Goal: Task Accomplishment & Management: Use online tool/utility

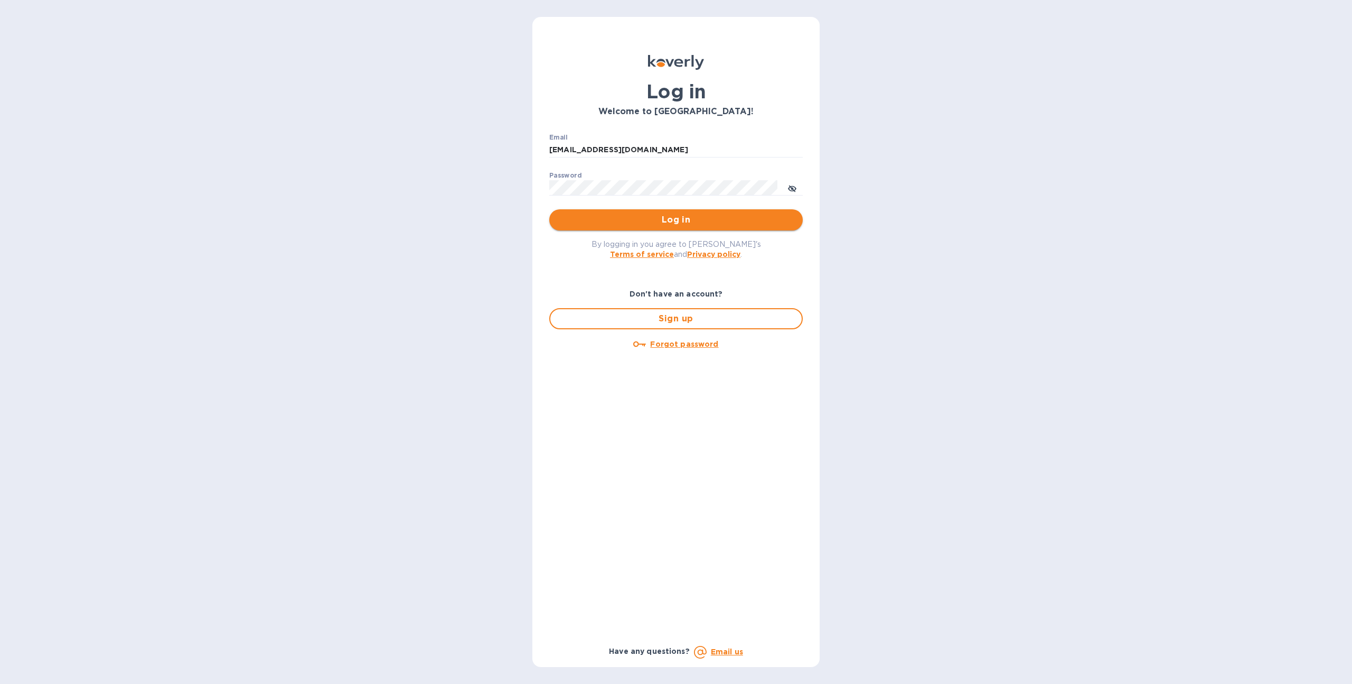
click at [598, 218] on span "Log in" at bounding box center [676, 219] width 237 height 13
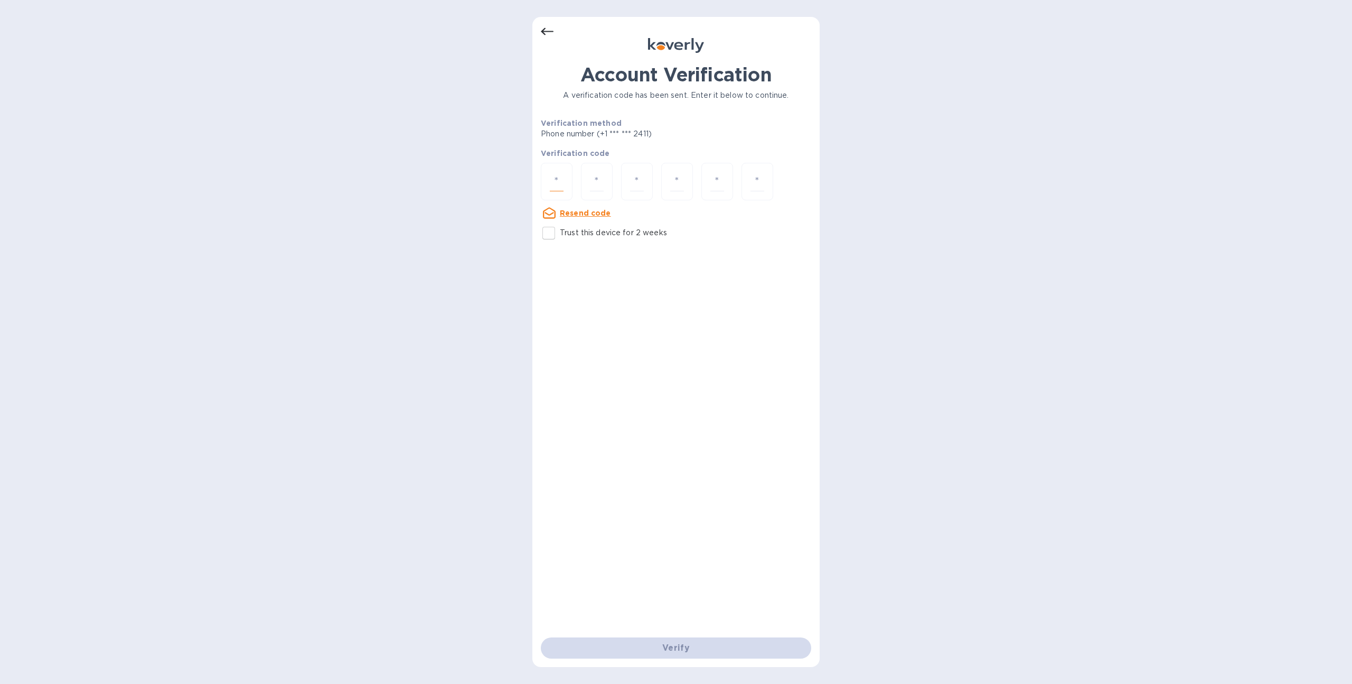
click at [558, 185] on input "number" at bounding box center [557, 182] width 14 height 20
type input "8"
type input "9"
type input "1"
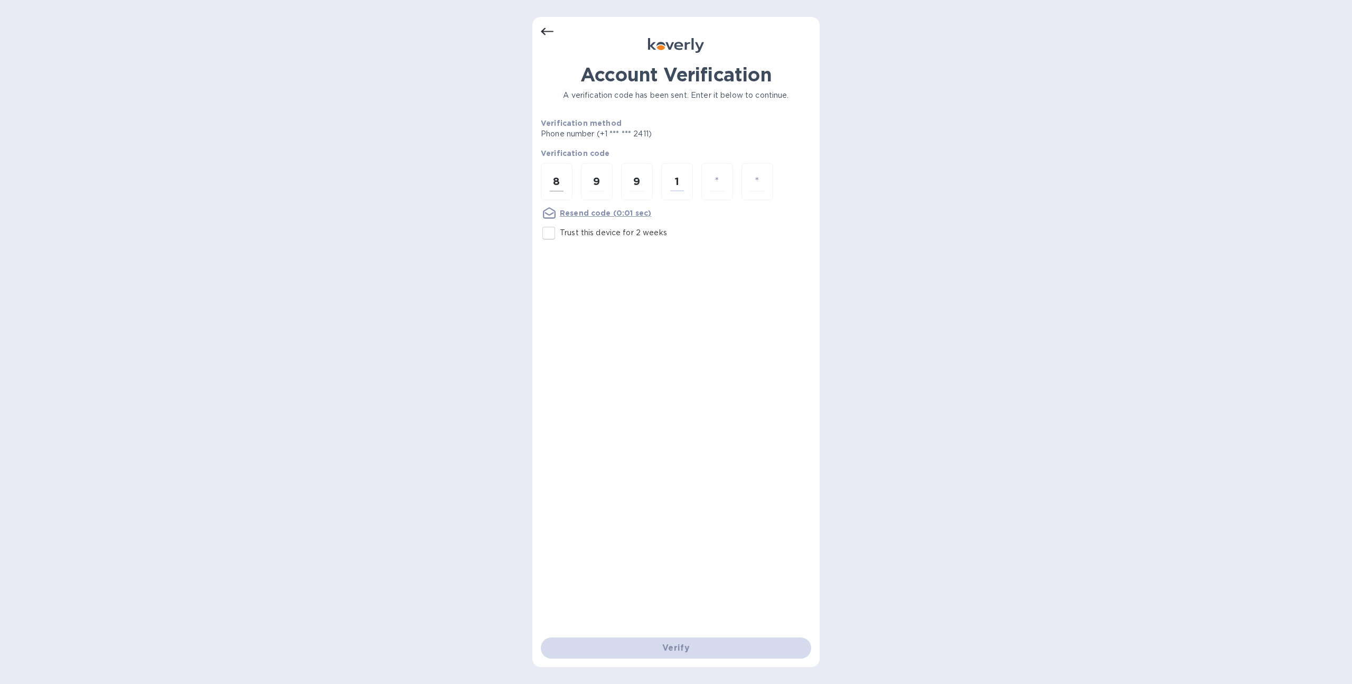
type input "5"
type input "6"
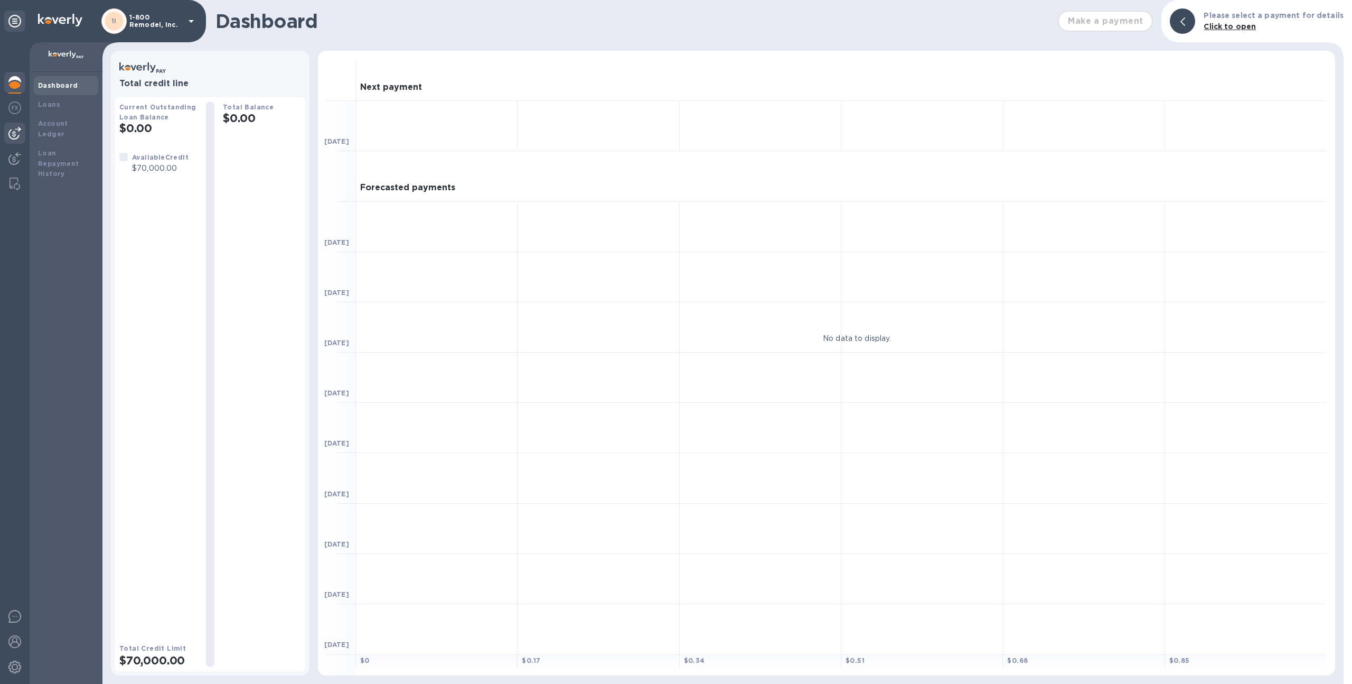
click at [16, 141] on div at bounding box center [14, 133] width 21 height 21
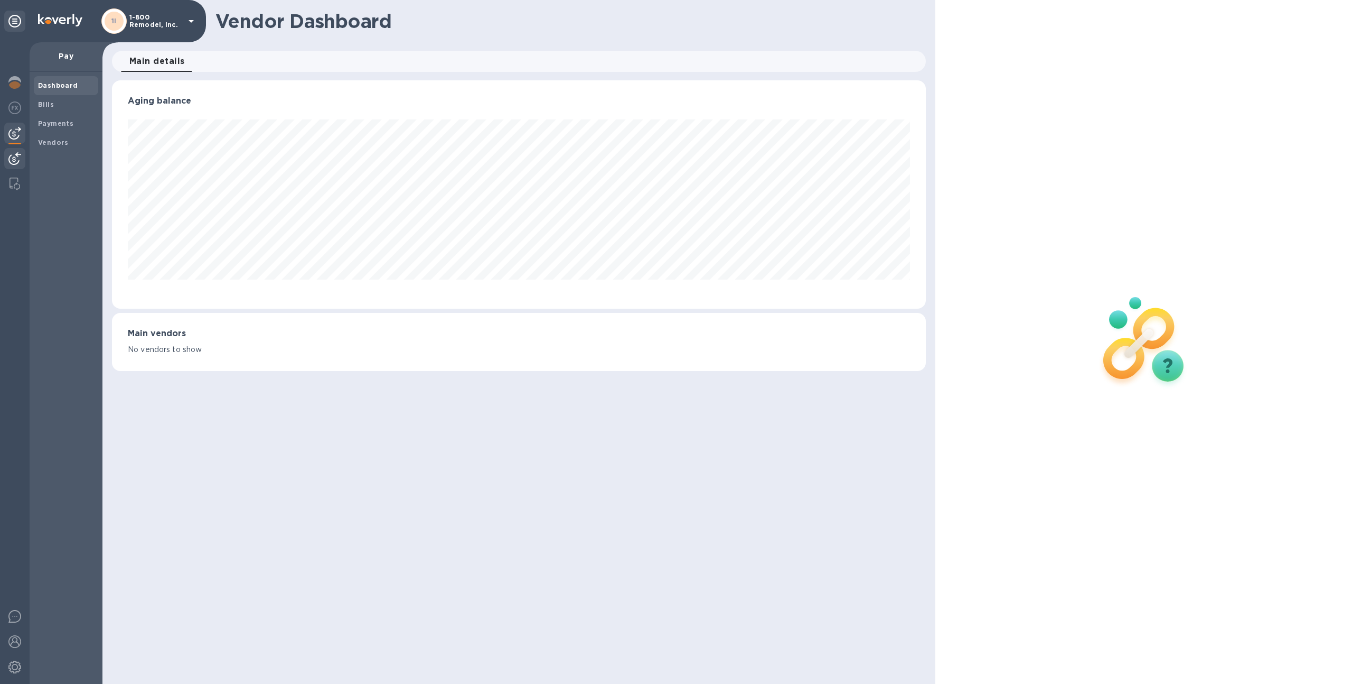
scroll to position [228, 815]
click at [58, 98] on div "Bills" at bounding box center [66, 104] width 64 height 19
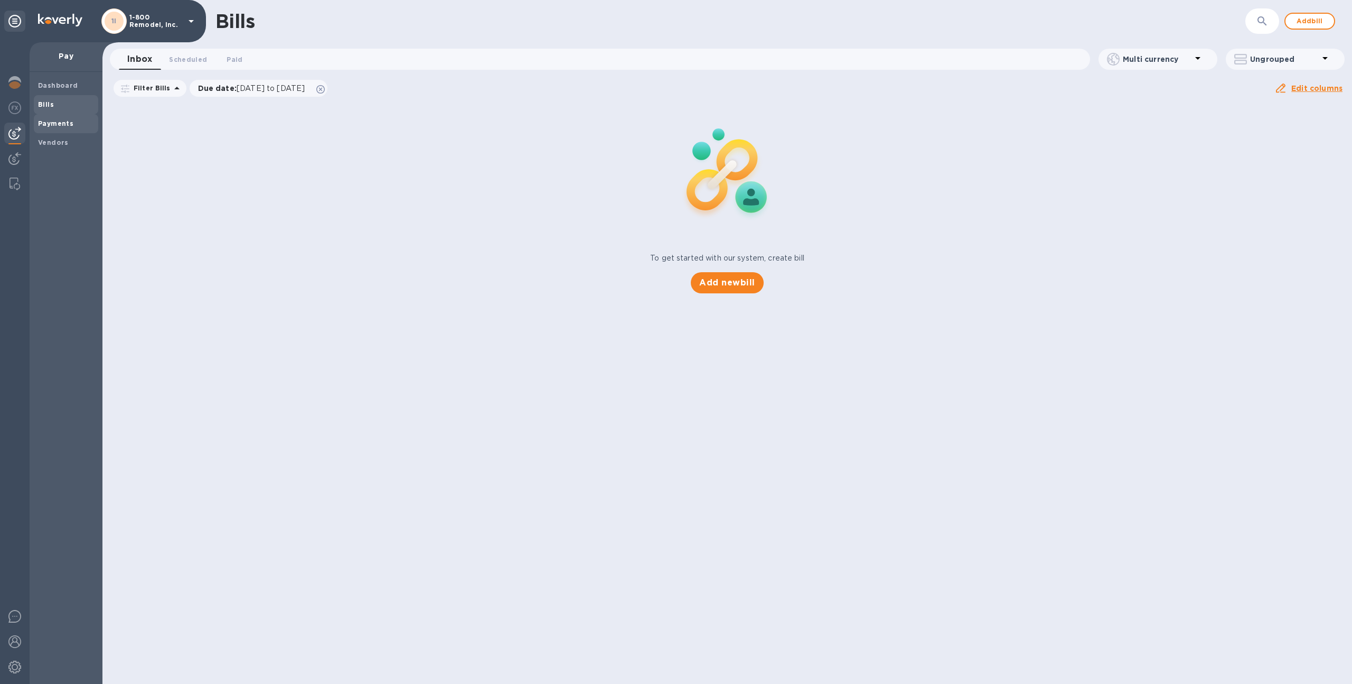
click at [85, 116] on div "Payments" at bounding box center [66, 123] width 64 height 19
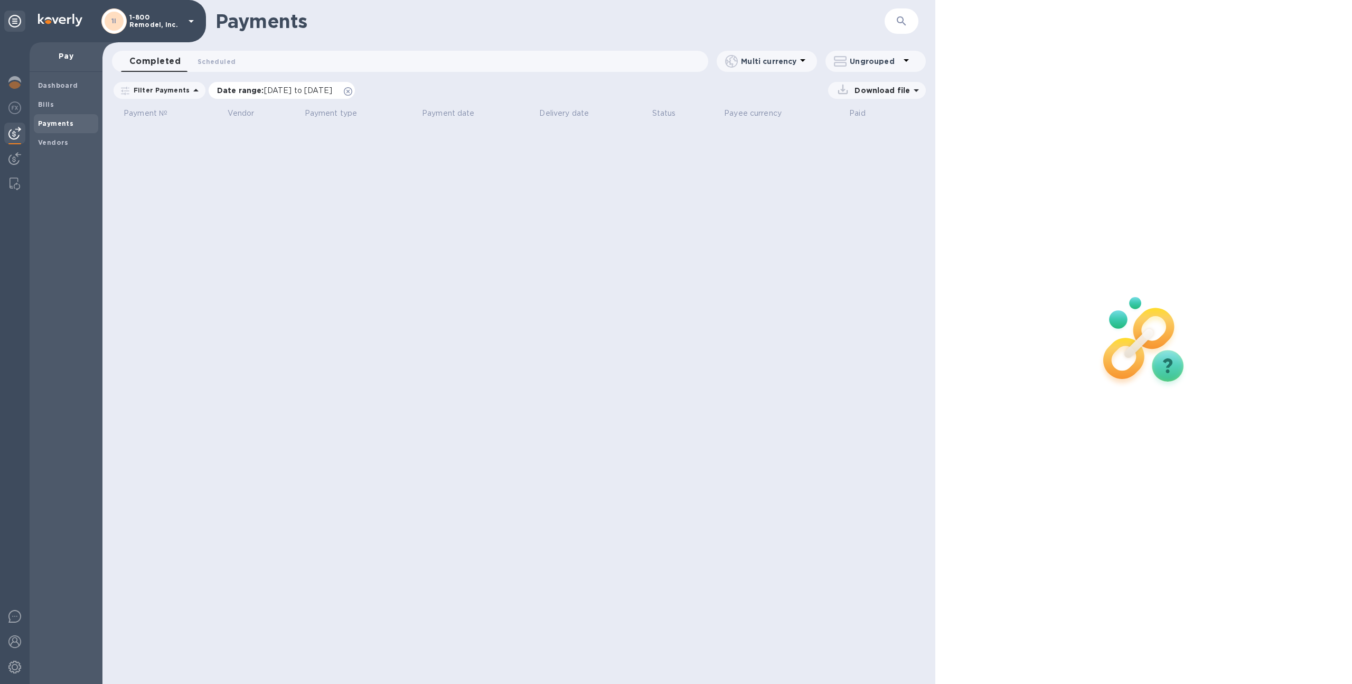
click at [352, 89] on icon at bounding box center [348, 91] width 8 height 8
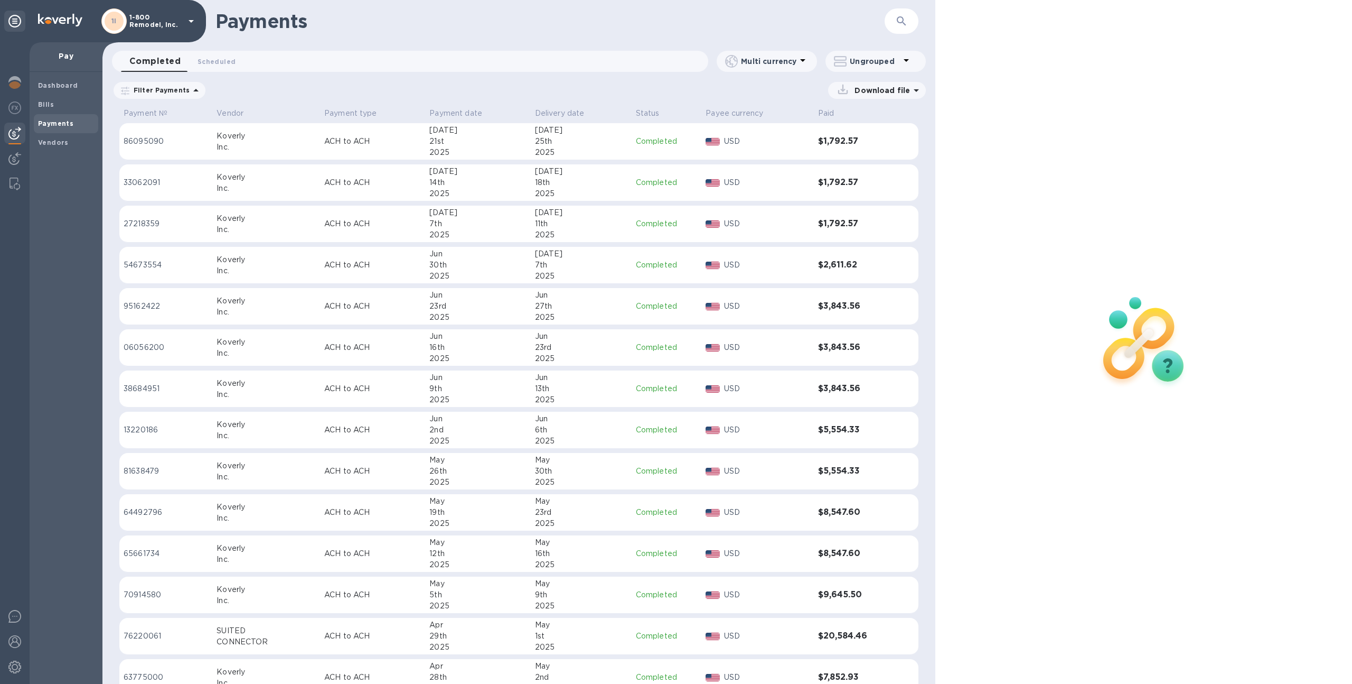
click at [457, 181] on div "14th" at bounding box center [478, 182] width 97 height 11
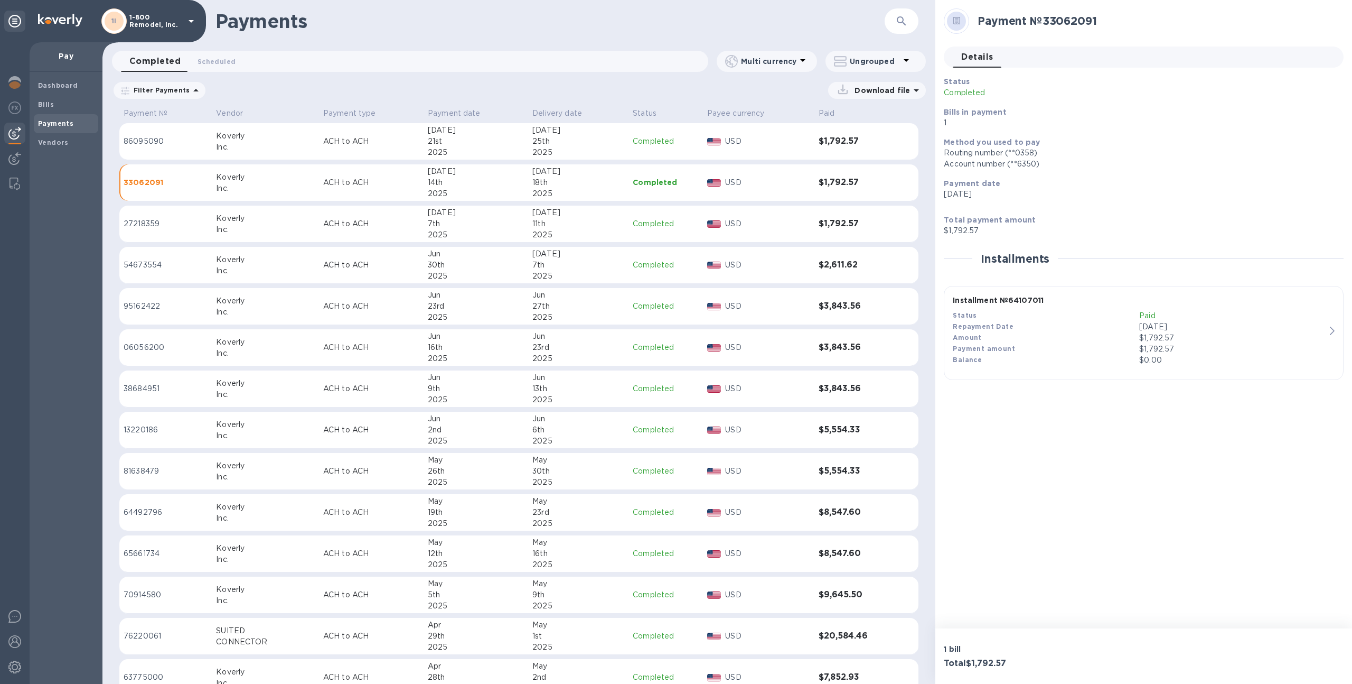
click at [179, 40] on div "1I 1-800 Remodel, Inc." at bounding box center [103, 21] width 206 height 42
click at [167, 21] on p "1-800 Remodel, Inc." at bounding box center [155, 21] width 53 height 15
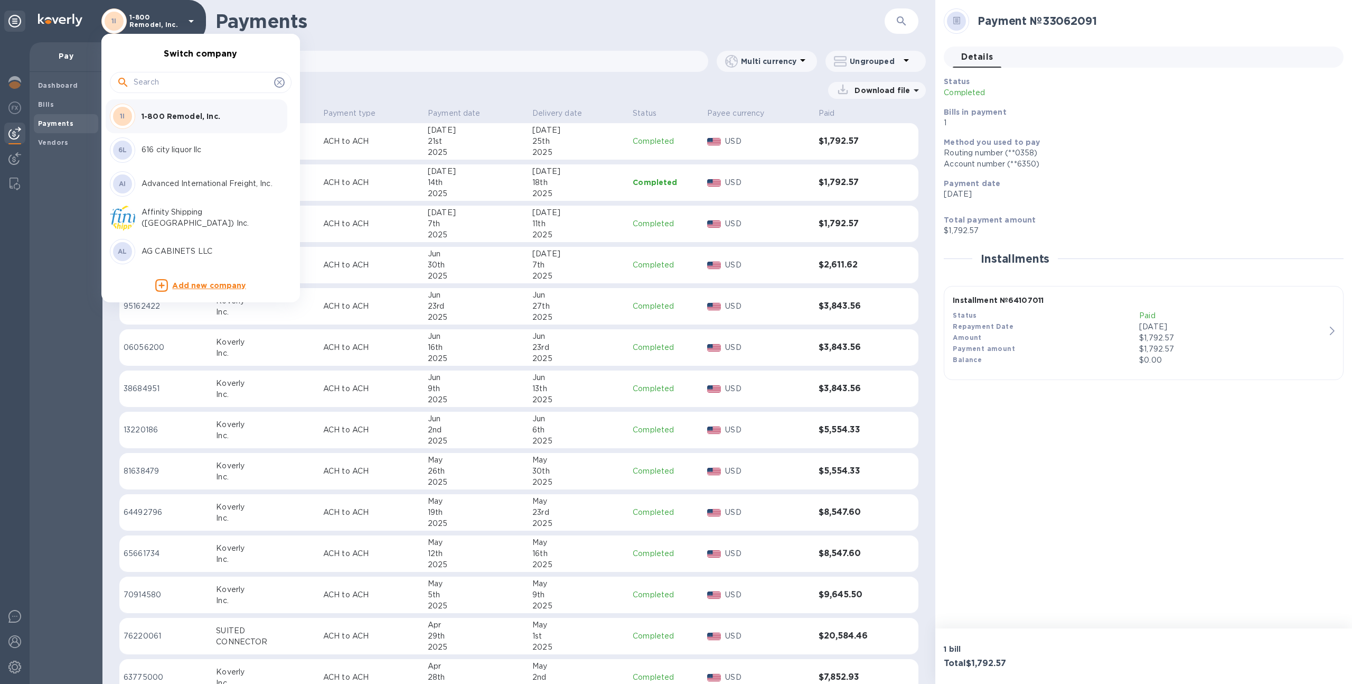
click at [181, 86] on input "text" at bounding box center [202, 82] width 136 height 16
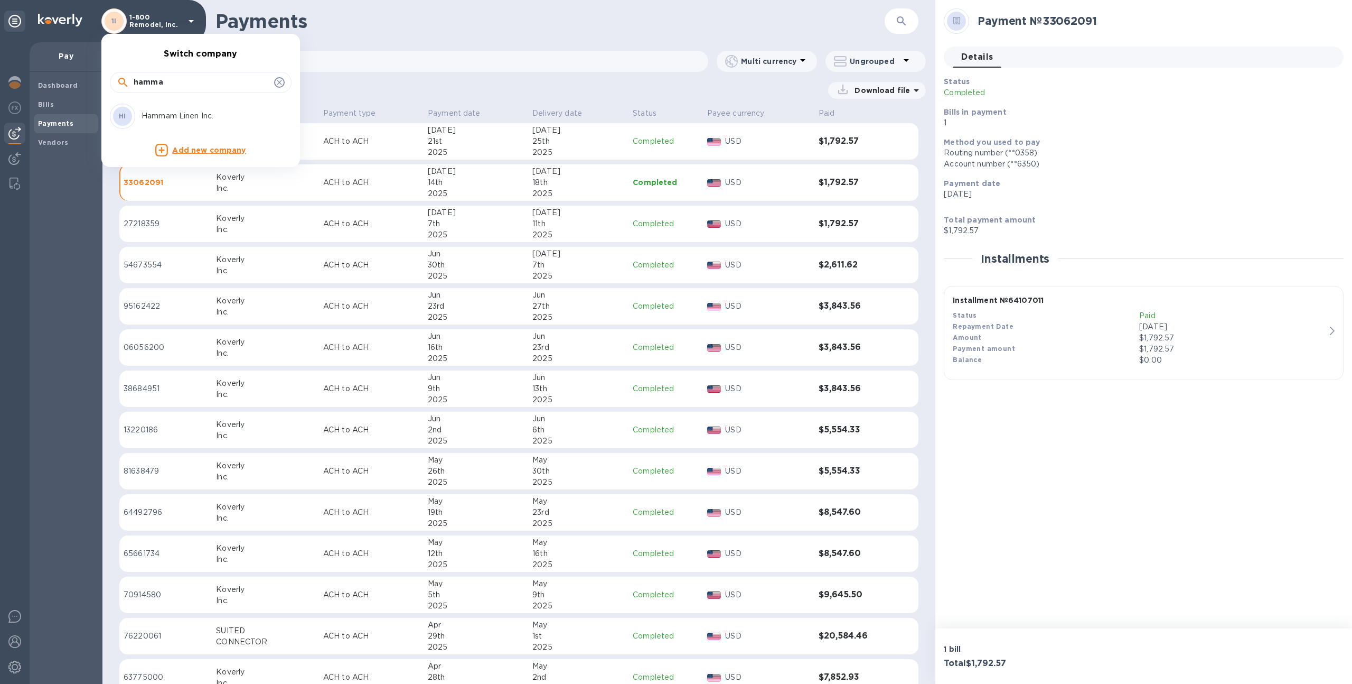
type input "hamma"
click at [183, 112] on p "Hammam Linen Inc." at bounding box center [208, 115] width 133 height 11
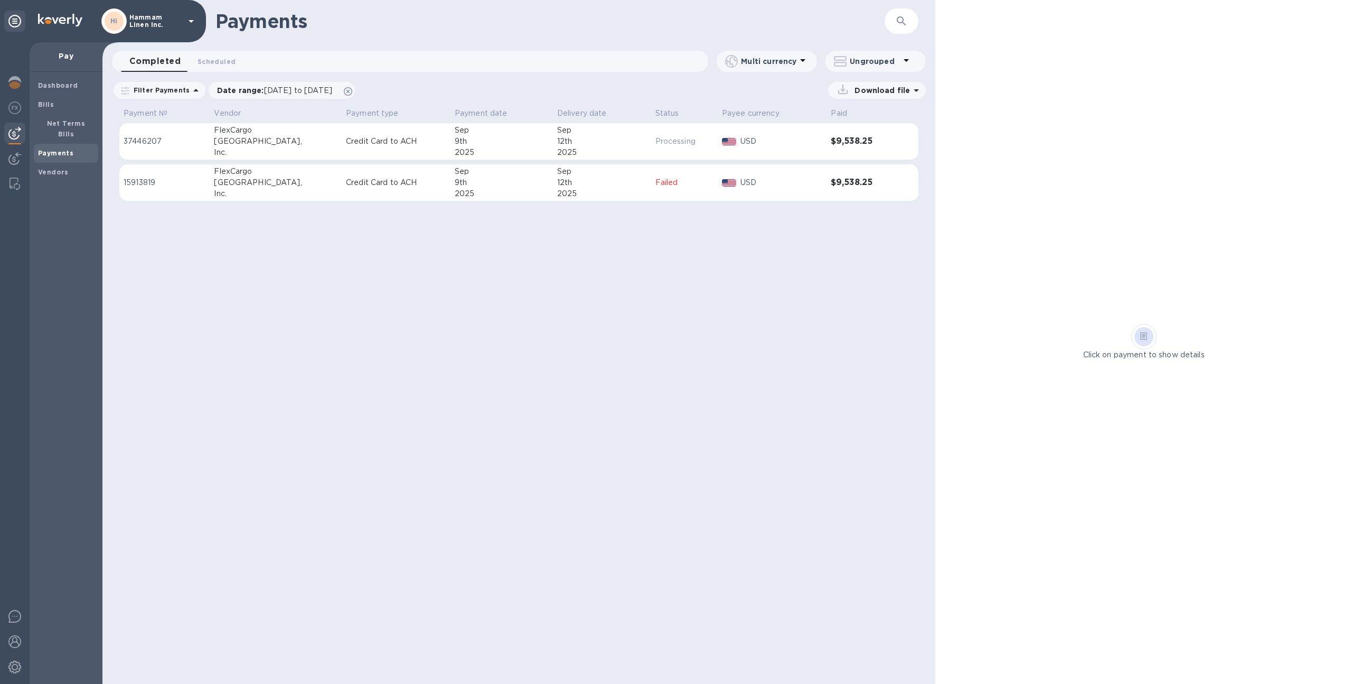
click at [491, 189] on div "2025" at bounding box center [502, 193] width 94 height 11
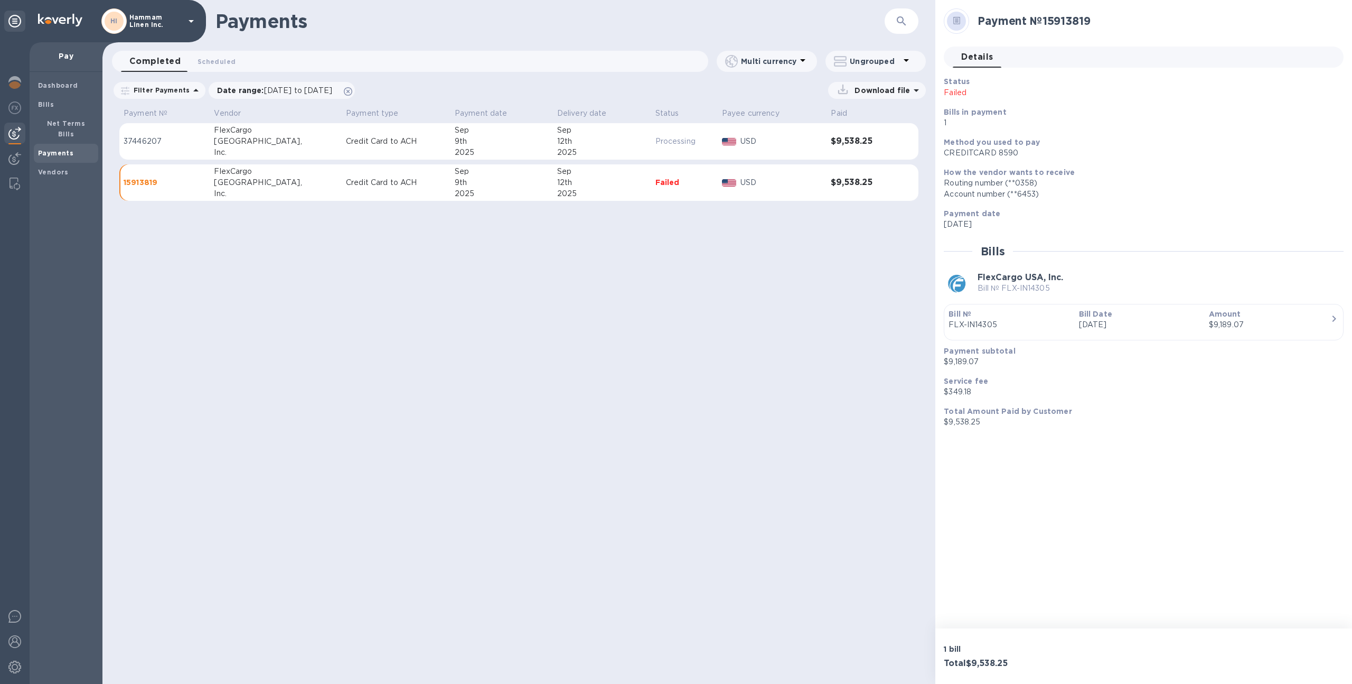
click at [505, 151] on div "2025" at bounding box center [502, 152] width 94 height 11
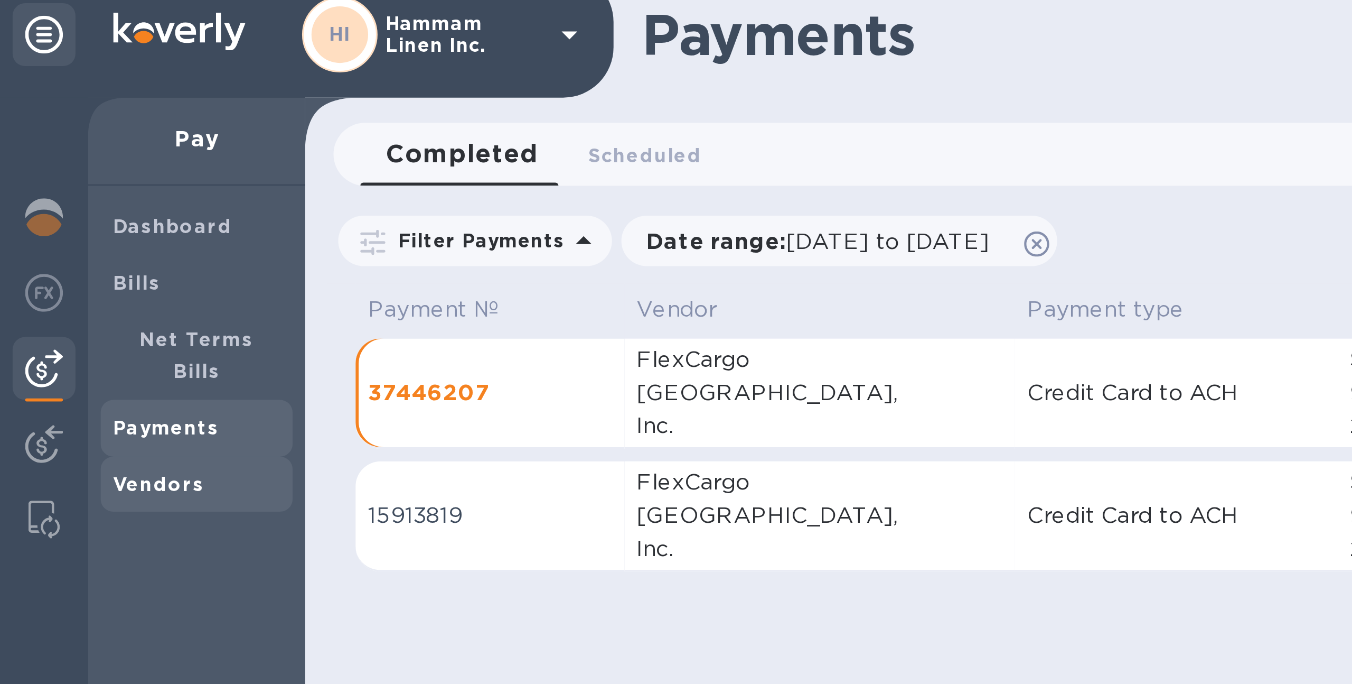
click at [63, 168] on b "Vendors" at bounding box center [53, 172] width 31 height 8
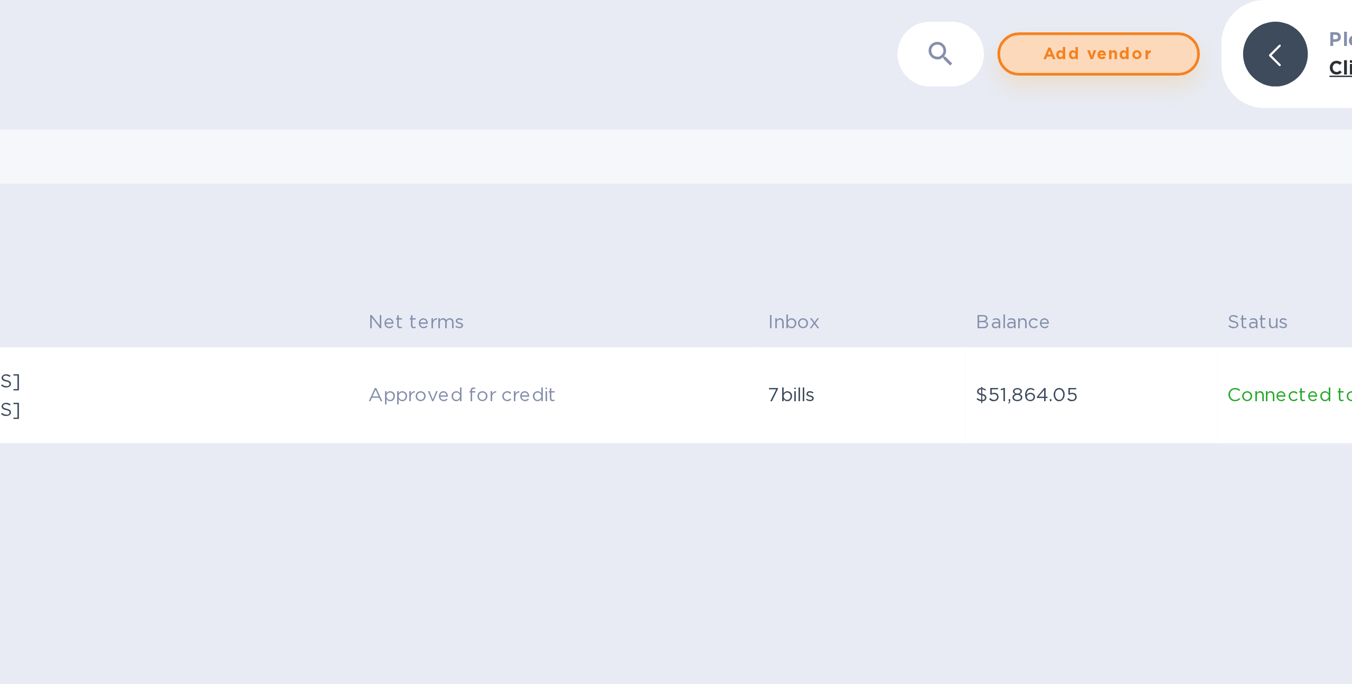
click at [1130, 22] on span "Add vendor" at bounding box center [1121, 21] width 60 height 13
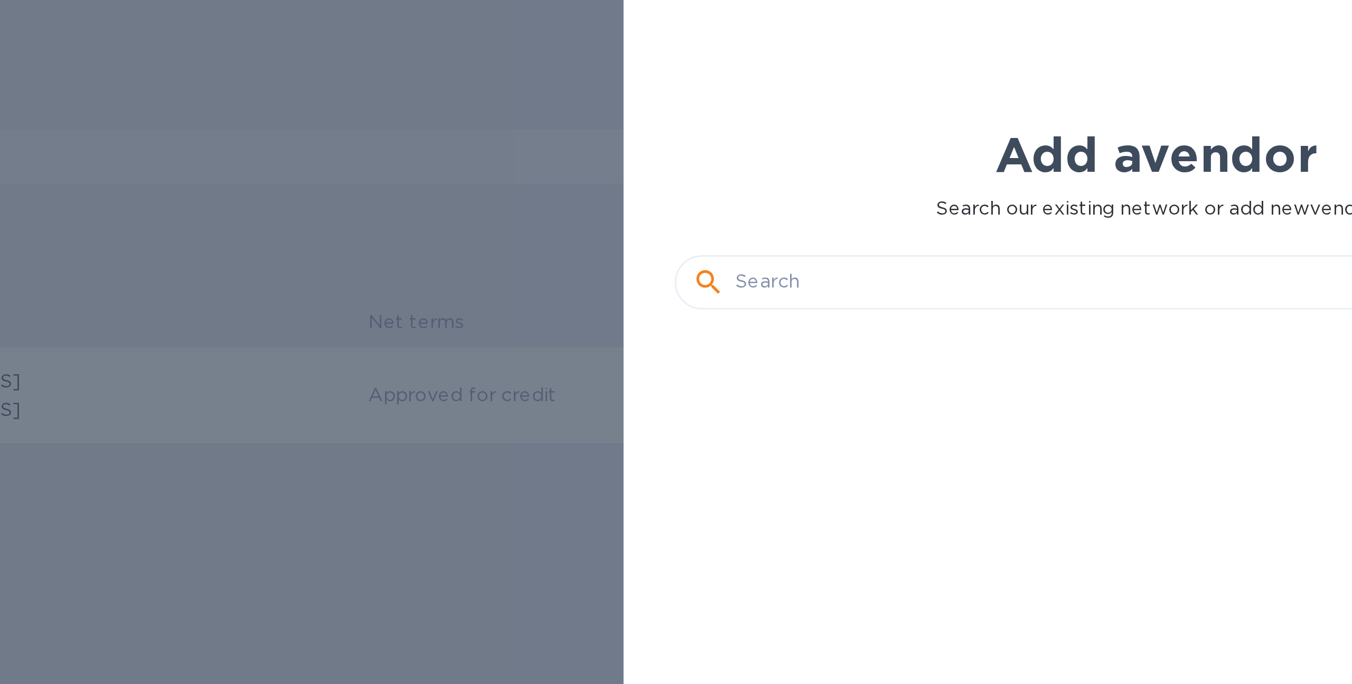
scroll to position [518, 381]
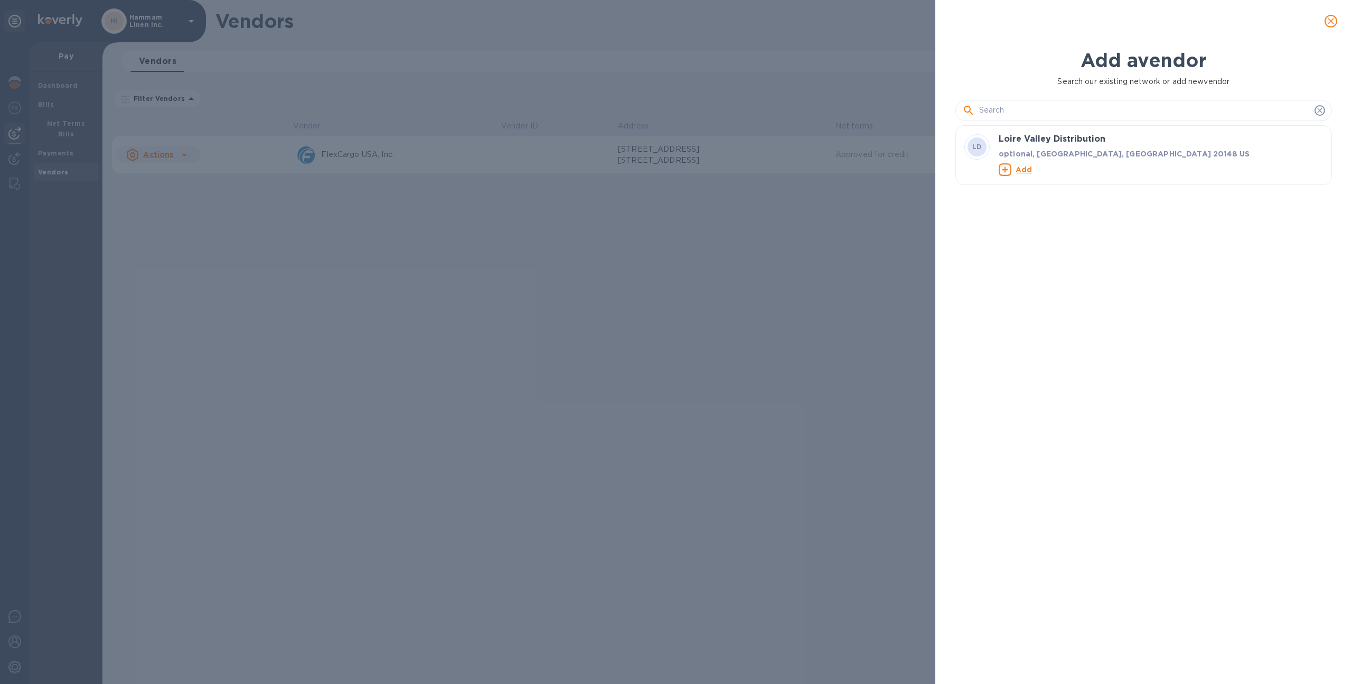
click at [1062, 113] on input "text" at bounding box center [1144, 110] width 331 height 16
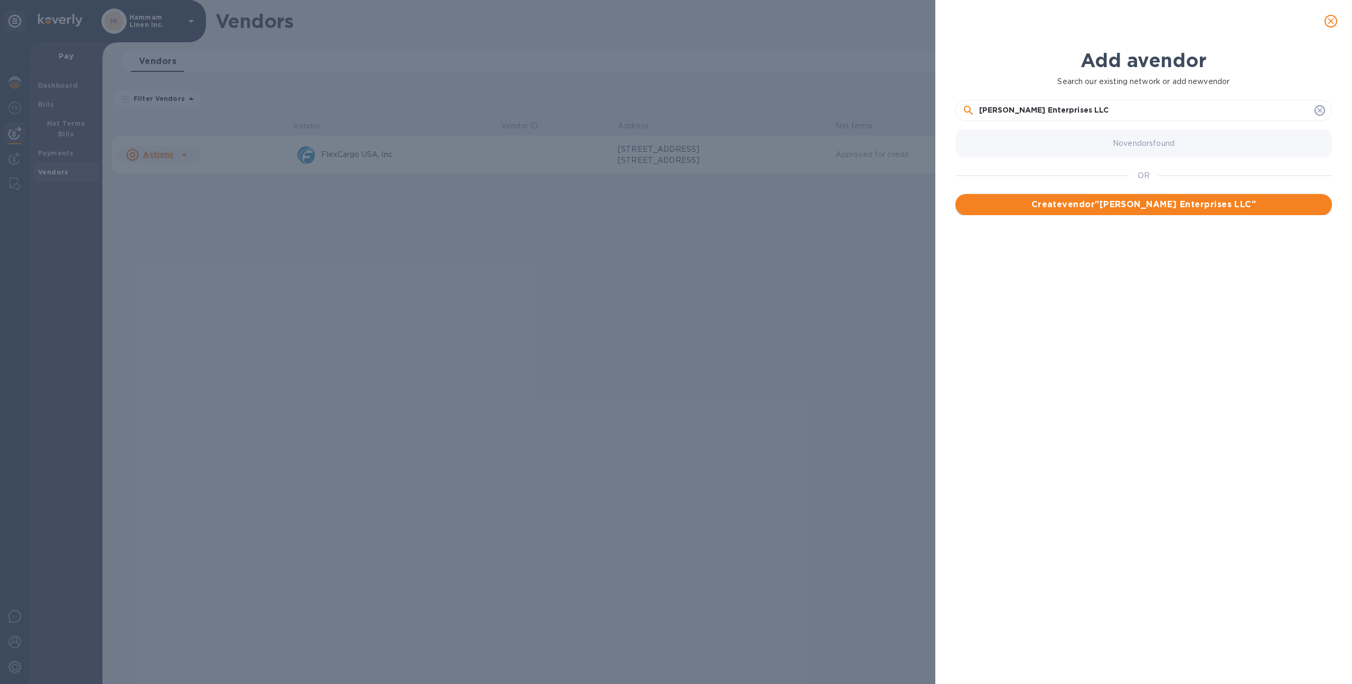
type input "Grover Enterprises LLC"
click at [1157, 208] on span "Create vendor " Grover Enterprises LLC "" at bounding box center [1144, 204] width 360 height 13
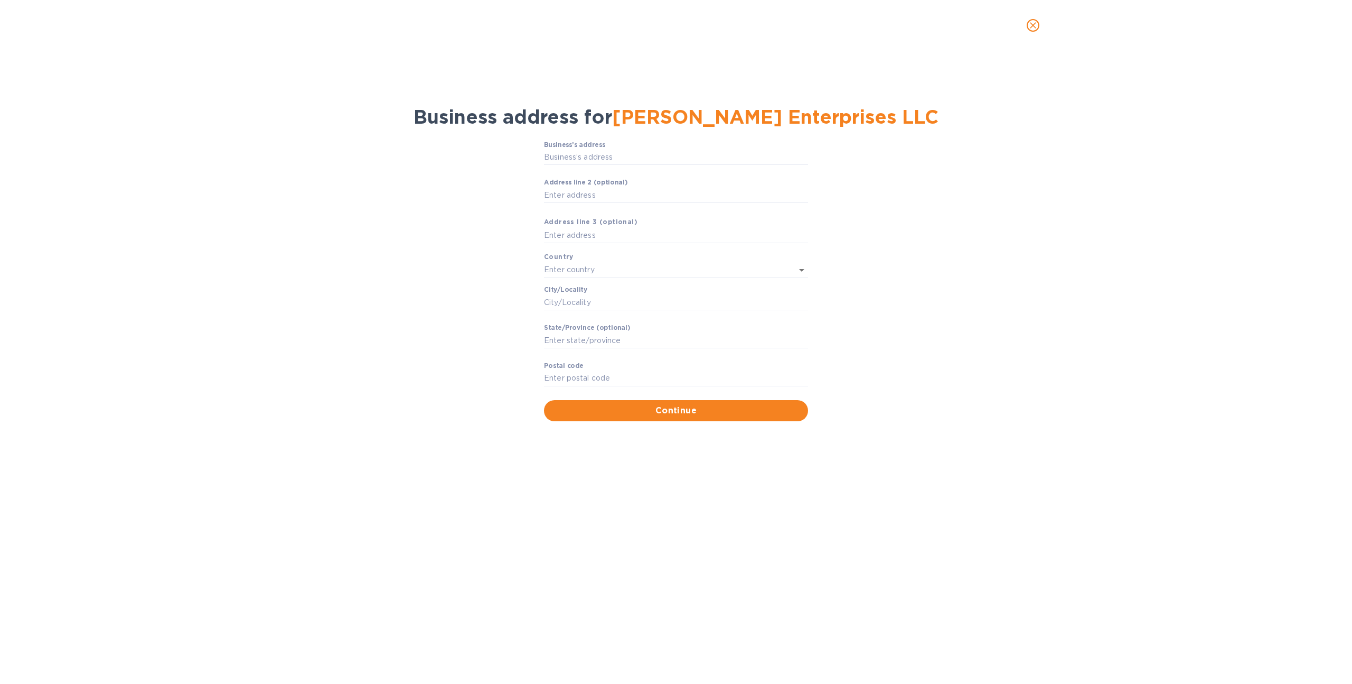
click at [1034, 25] on icon "close" at bounding box center [1033, 25] width 11 height 11
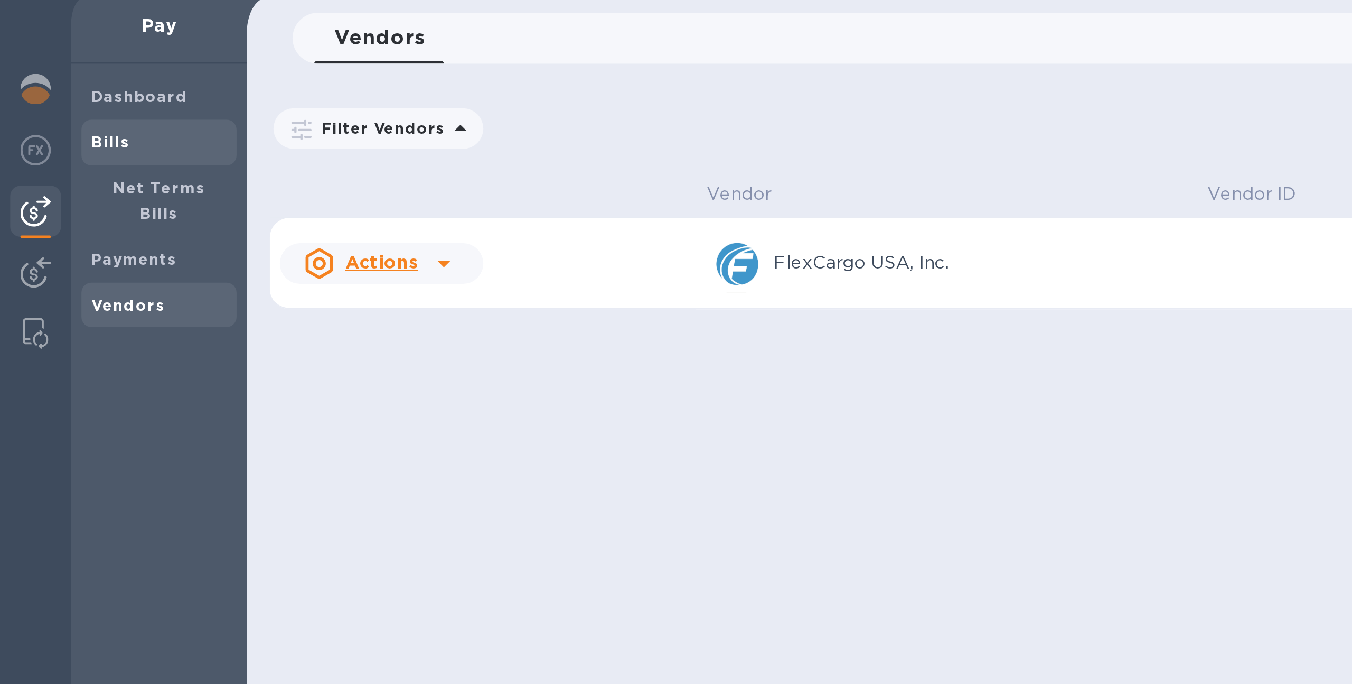
click at [60, 104] on span "Bills" at bounding box center [66, 104] width 56 height 11
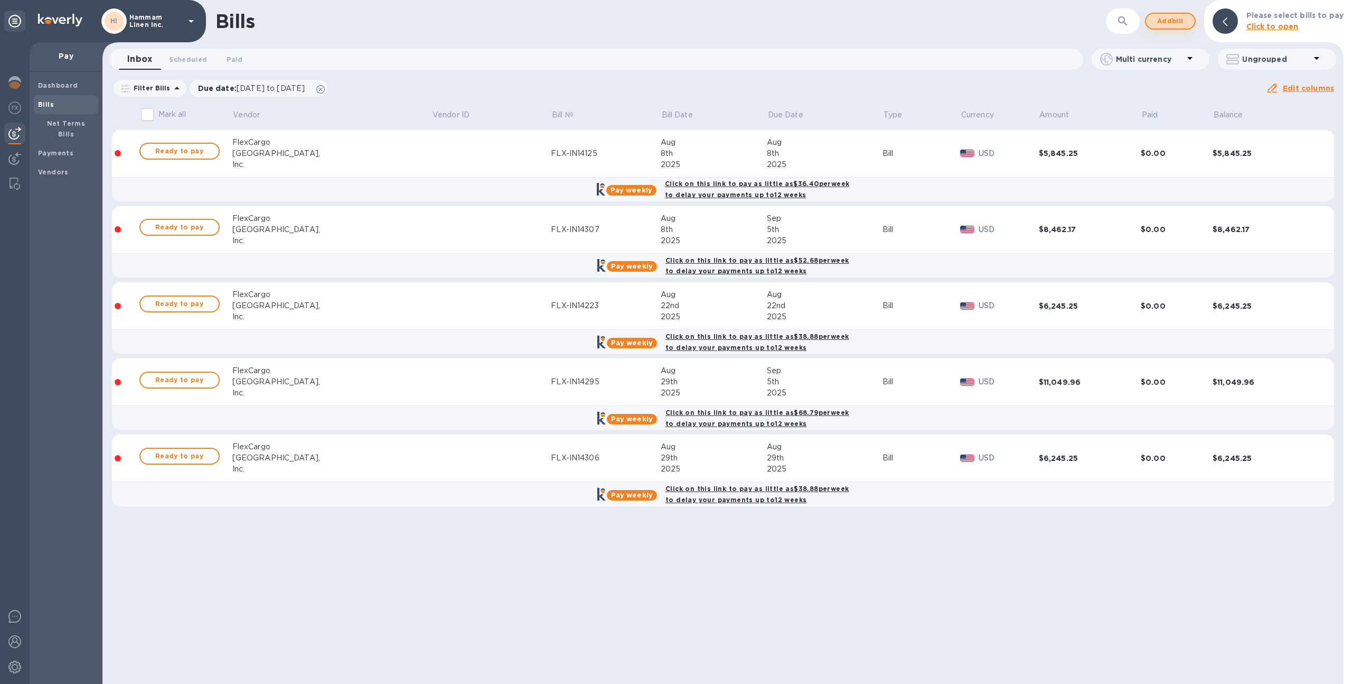
click at [1184, 21] on span "Add bill" at bounding box center [1171, 21] width 32 height 13
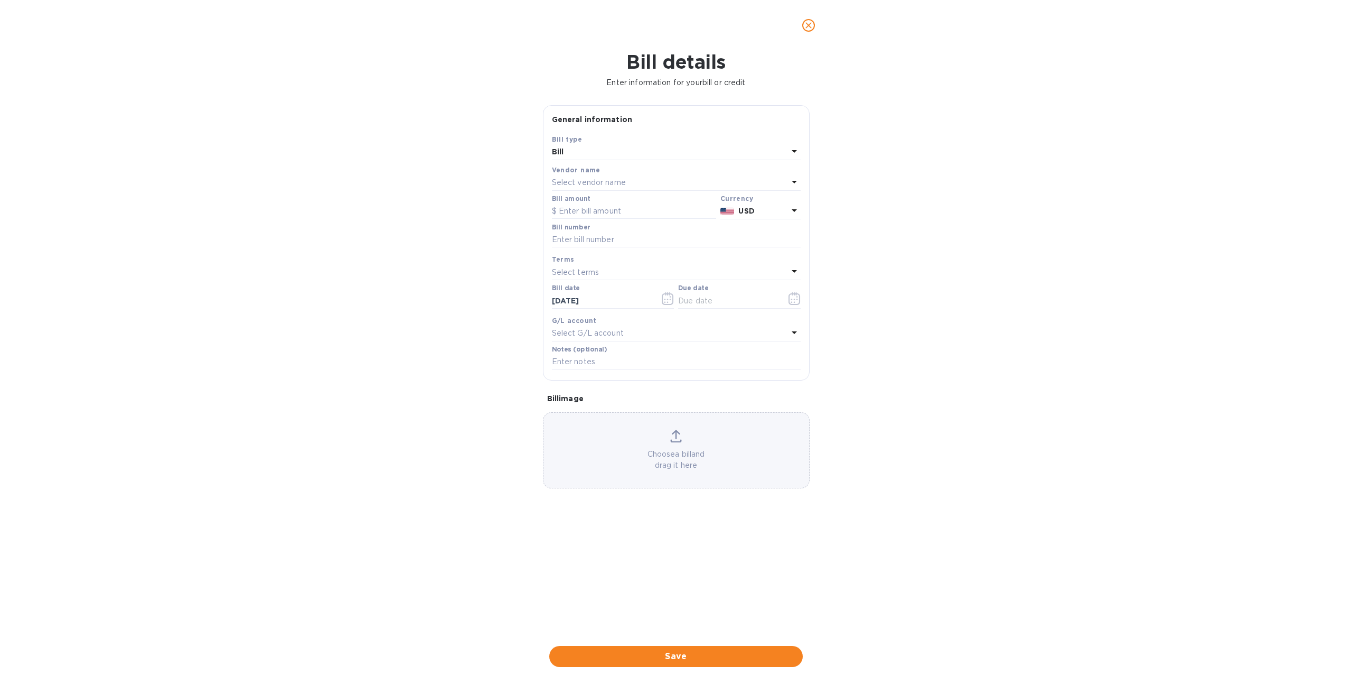
click at [645, 183] on div "Select vendor name" at bounding box center [670, 182] width 236 height 15
click at [861, 210] on div "Bill details Enter information for your bill or credit General information Save…" at bounding box center [676, 367] width 1352 height 633
click at [610, 212] on input "text" at bounding box center [634, 211] width 164 height 16
type input "75,800"
click at [810, 25] on icon "close" at bounding box center [809, 25] width 11 height 11
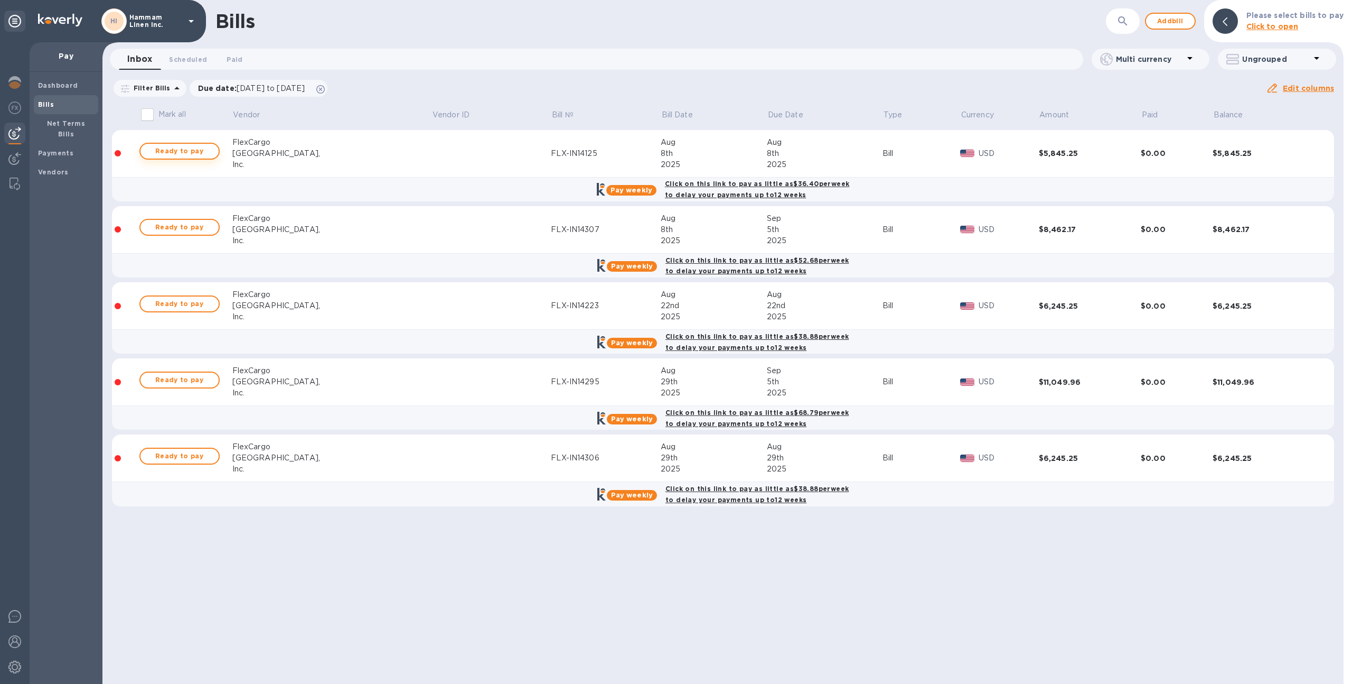
click at [206, 148] on span "Ready to pay" at bounding box center [179, 151] width 61 height 13
click at [167, 155] on span "Ready to pay" at bounding box center [179, 151] width 61 height 13
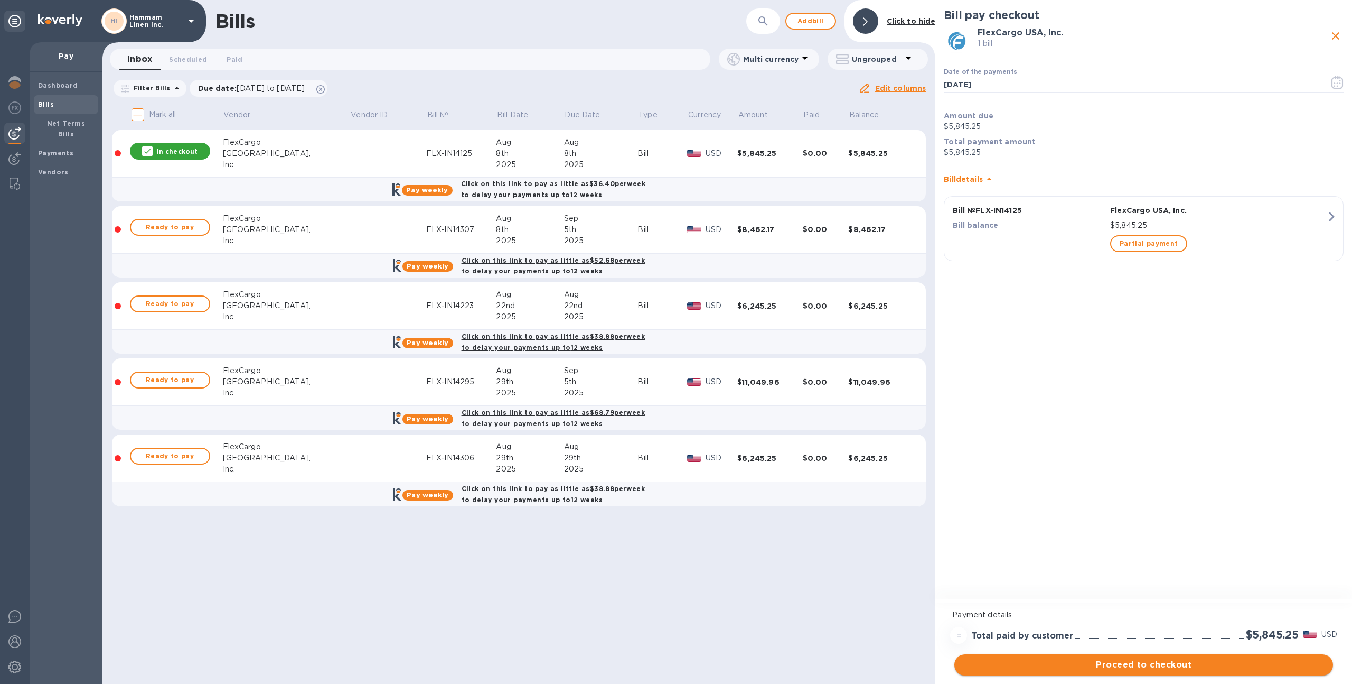
click at [1122, 662] on span "Proceed to checkout" at bounding box center [1144, 664] width 362 height 13
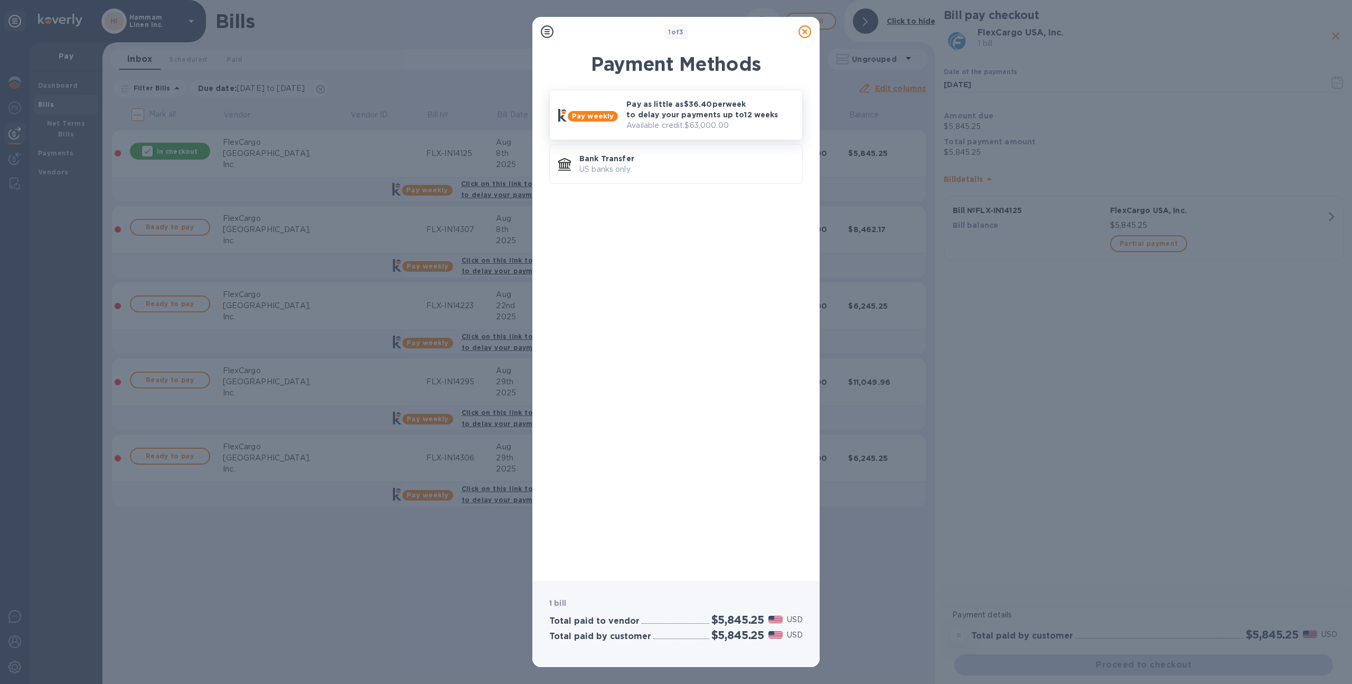
click at [723, 129] on p "Available credit: $63,000.00" at bounding box center [710, 125] width 167 height 11
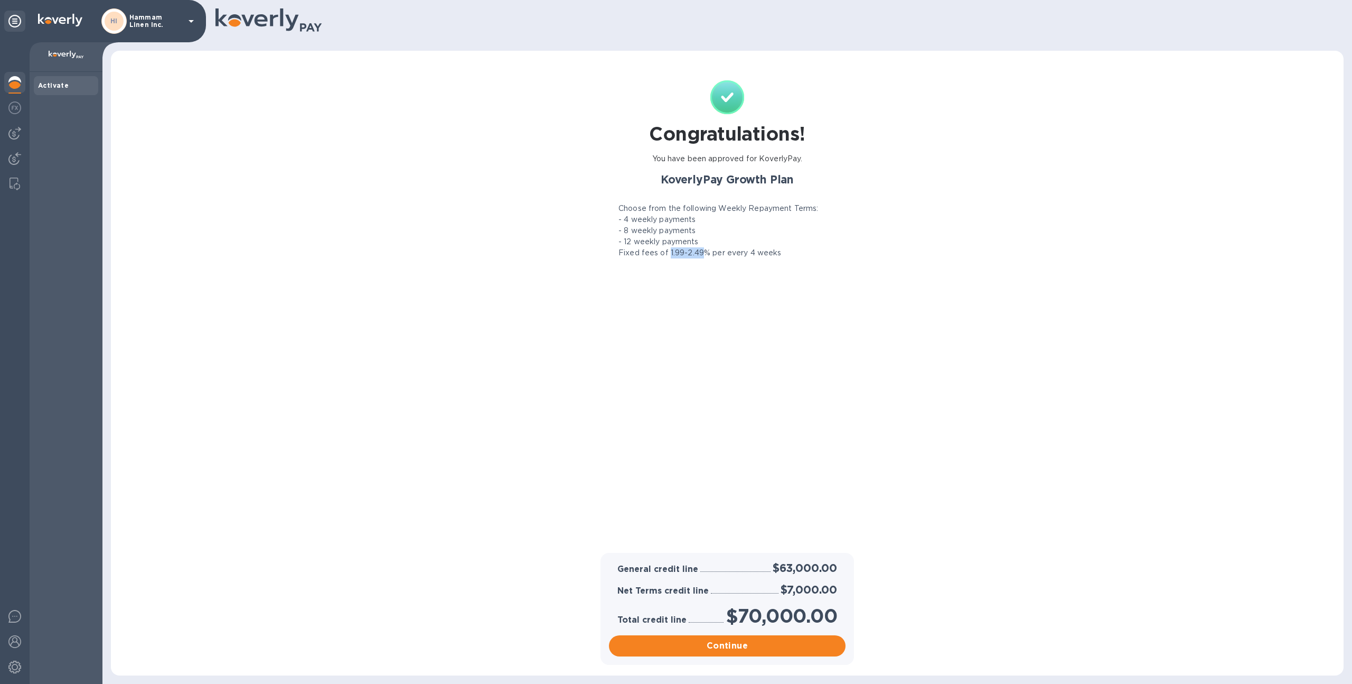
drag, startPoint x: 669, startPoint y: 254, endPoint x: 701, endPoint y: 250, distance: 32.4
click at [701, 250] on p "Fixed fees of 1.99-2.49% per every 4 weeks" at bounding box center [700, 252] width 163 height 11
click at [687, 280] on div "Congratulations! You have been approved for KoverlyPay. KoverlyPay Growth Plan …" at bounding box center [727, 315] width 249 height 470
drag, startPoint x: 779, startPoint y: 589, endPoint x: 834, endPoint y: 590, distance: 54.4
click at [834, 590] on h2 "$7,000.00" at bounding box center [809, 589] width 57 height 13
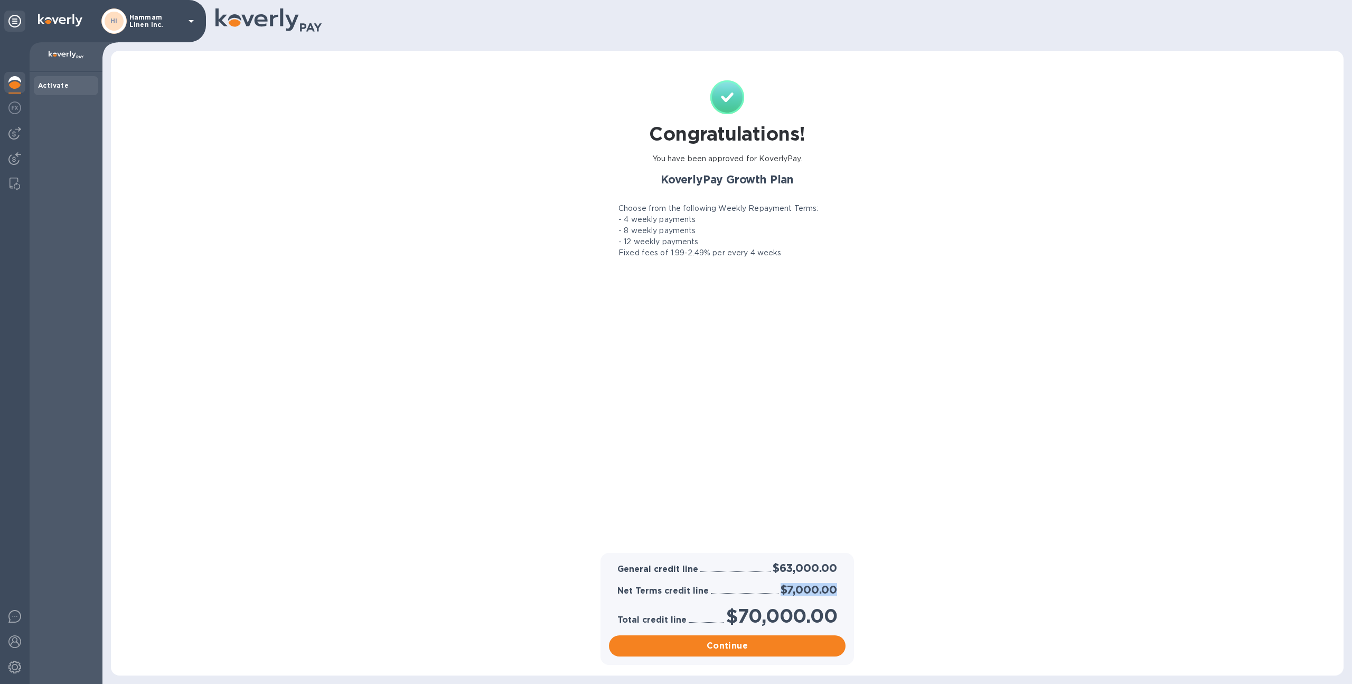
click at [781, 591] on h2 "$7,000.00" at bounding box center [809, 589] width 57 height 13
drag, startPoint x: 781, startPoint y: 591, endPoint x: 853, endPoint y: 587, distance: 72.4
click at [853, 587] on div "General credit line $63,000.00 Net Terms credit line $7,000.00 Total credit lin…" at bounding box center [728, 609] width 254 height 112
click at [790, 590] on h2 "$7,000.00" at bounding box center [809, 589] width 57 height 13
drag, startPoint x: 781, startPoint y: 590, endPoint x: 844, endPoint y: 590, distance: 63.4
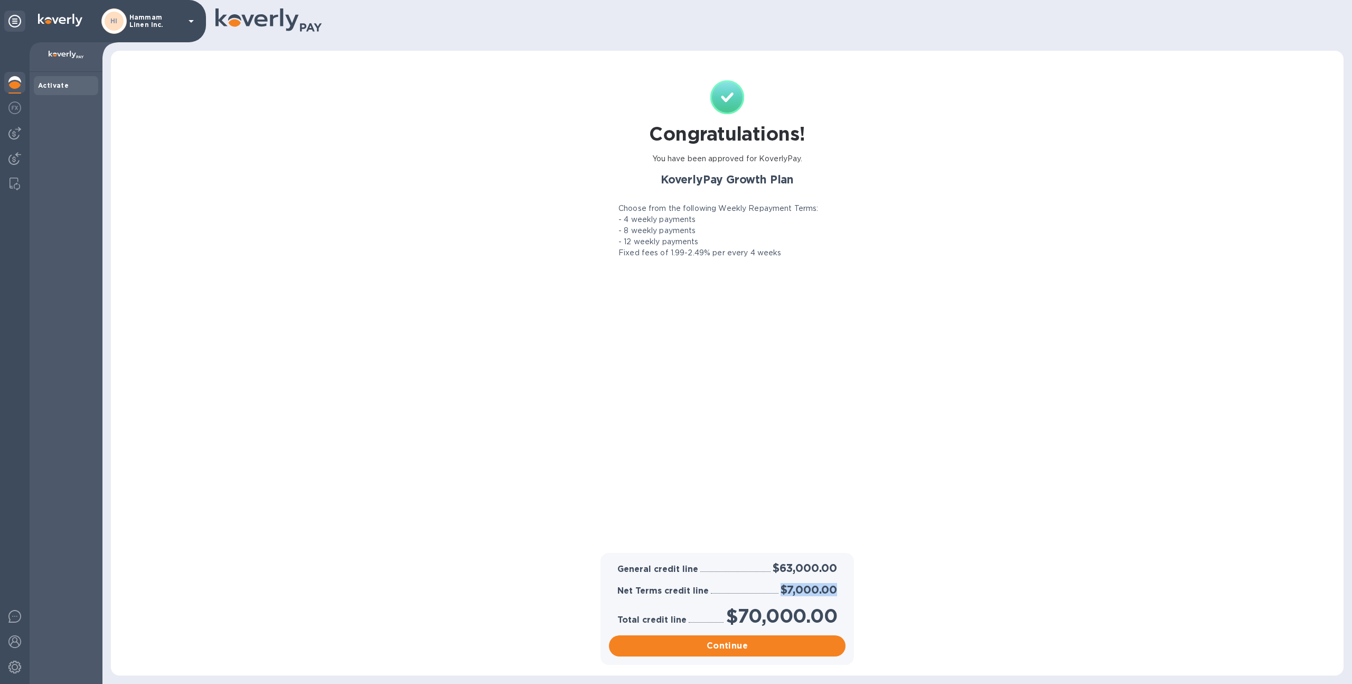
click at [844, 590] on div "Net Terms credit line $7,000.00" at bounding box center [727, 589] width 237 height 17
click at [781, 588] on h2 "$7,000.00" at bounding box center [809, 589] width 57 height 13
drag, startPoint x: 617, startPoint y: 588, endPoint x: 838, endPoint y: 587, distance: 221.4
click at [838, 587] on div "Net Terms credit line $7,000.00" at bounding box center [727, 589] width 224 height 17
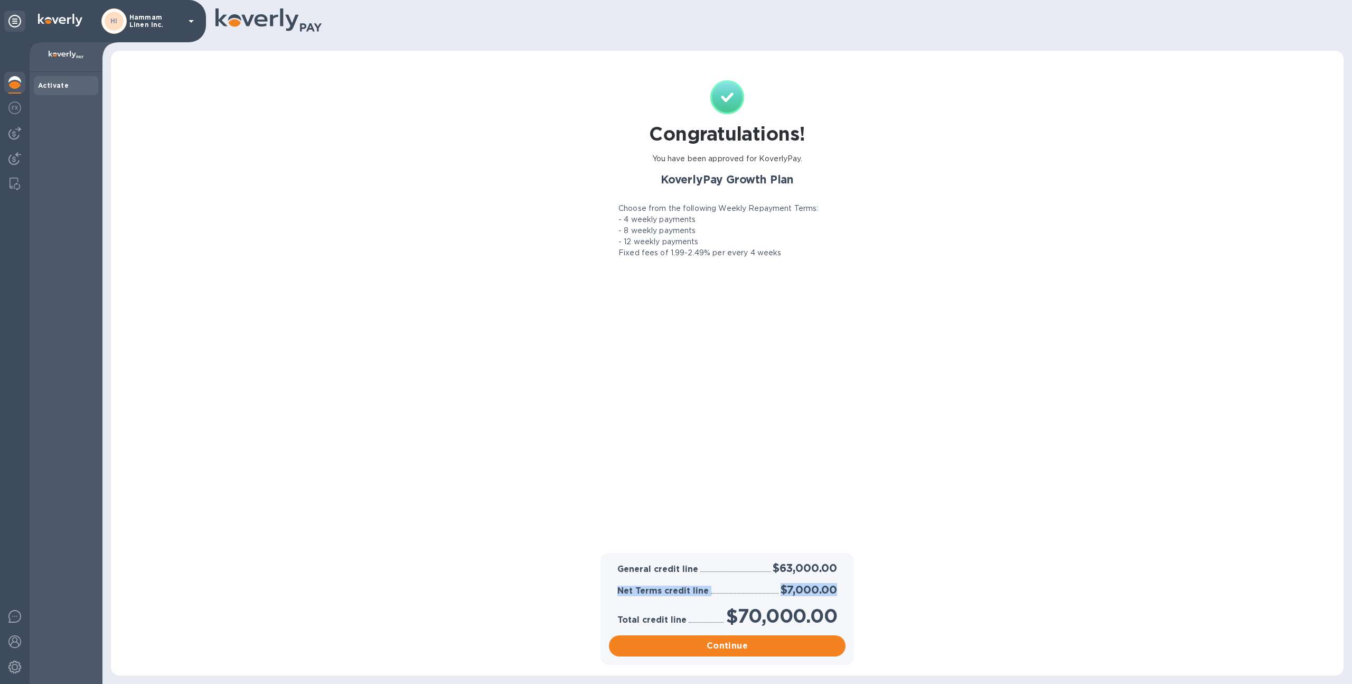
click at [609, 600] on div "Total credit line $70,000.00" at bounding box center [727, 615] width 245 height 31
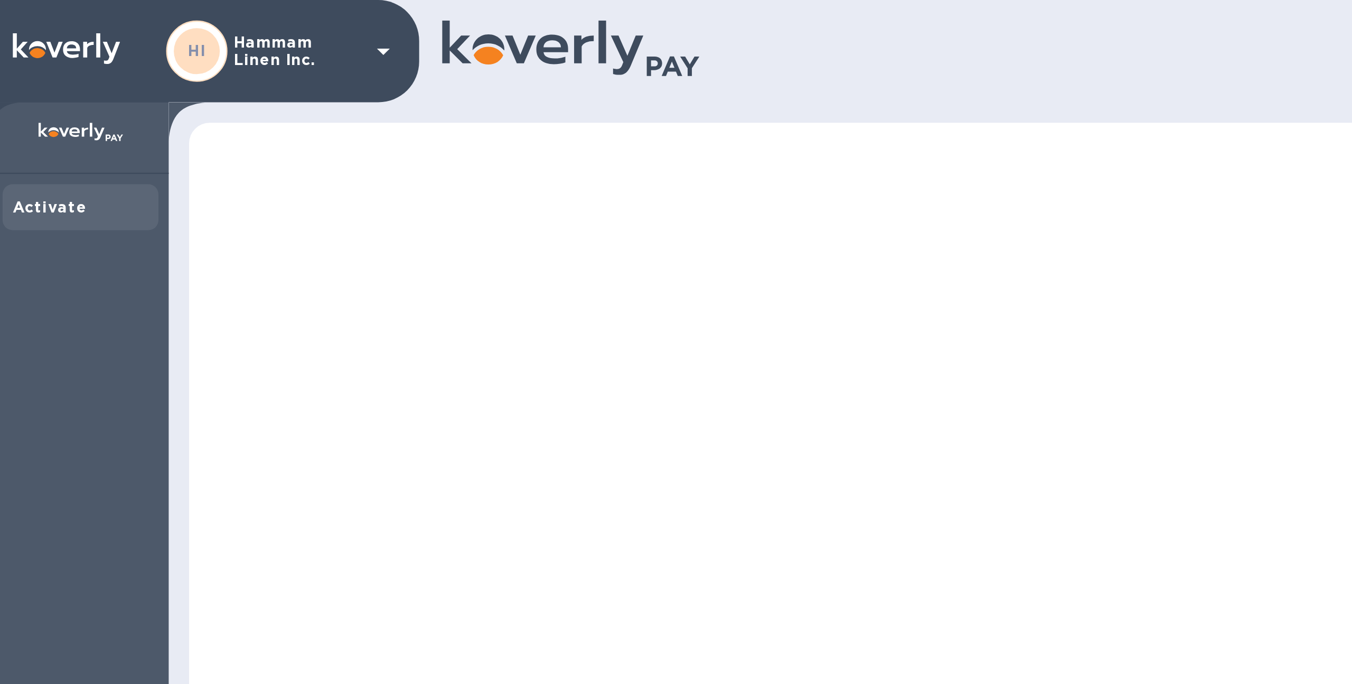
click at [154, 15] on p "Hammam Linen Inc." at bounding box center [155, 21] width 53 height 15
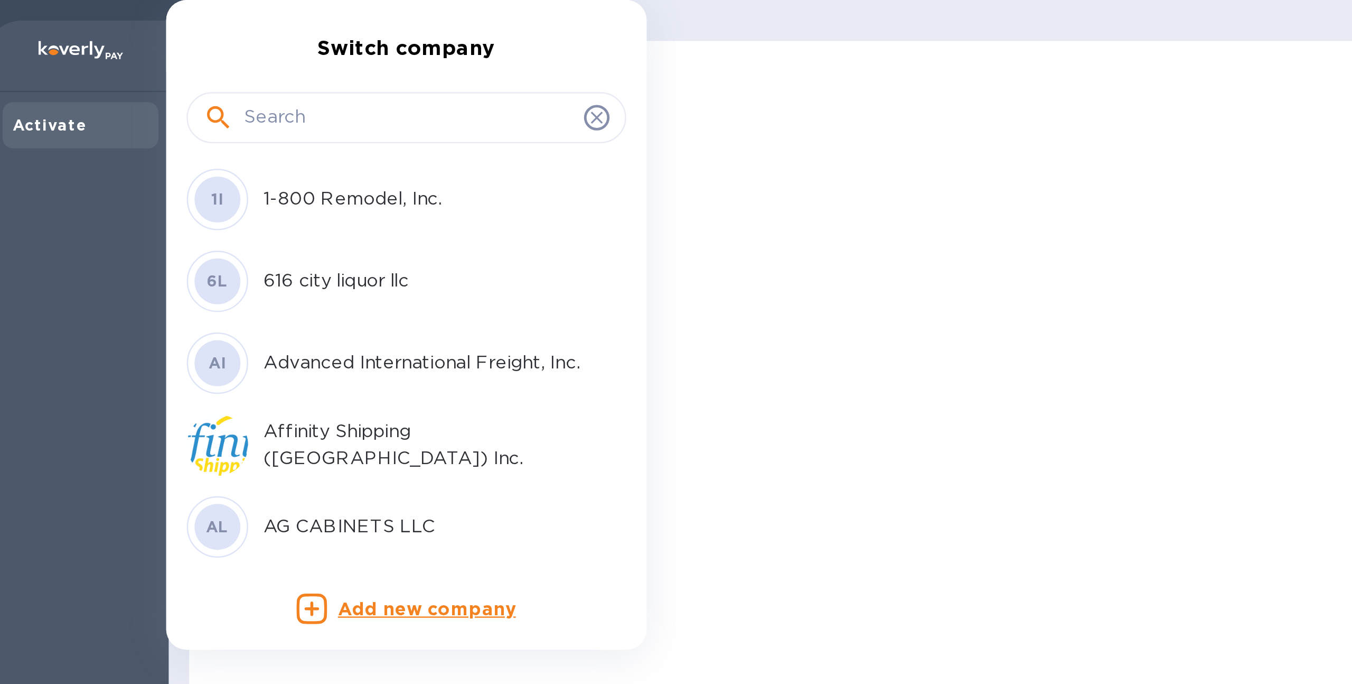
click at [268, 260] on div "Switch company 1I 1-800 Remodel, Inc. 6L 616 city liquor llc AI Advanced Intern…" at bounding box center [676, 342] width 1352 height 684
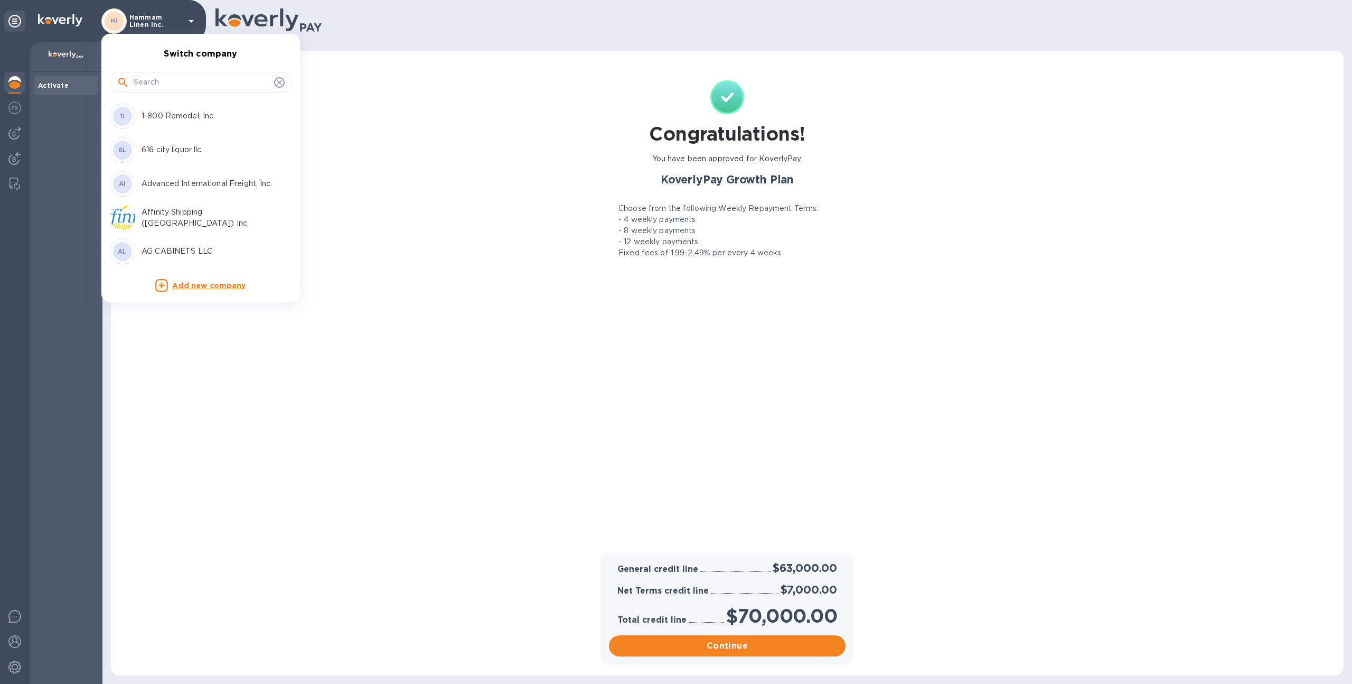
click at [556, 452] on div at bounding box center [676, 342] width 1352 height 684
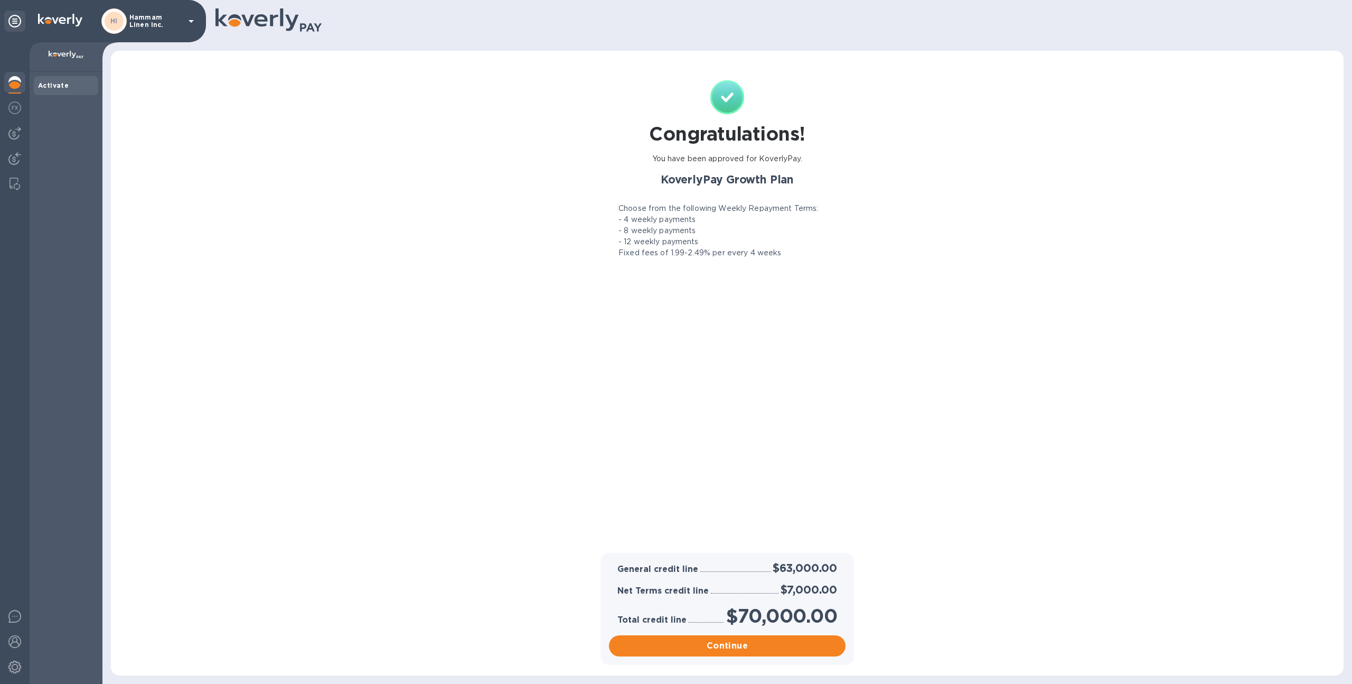
click at [112, 11] on div "HI" at bounding box center [113, 20] width 25 height 25
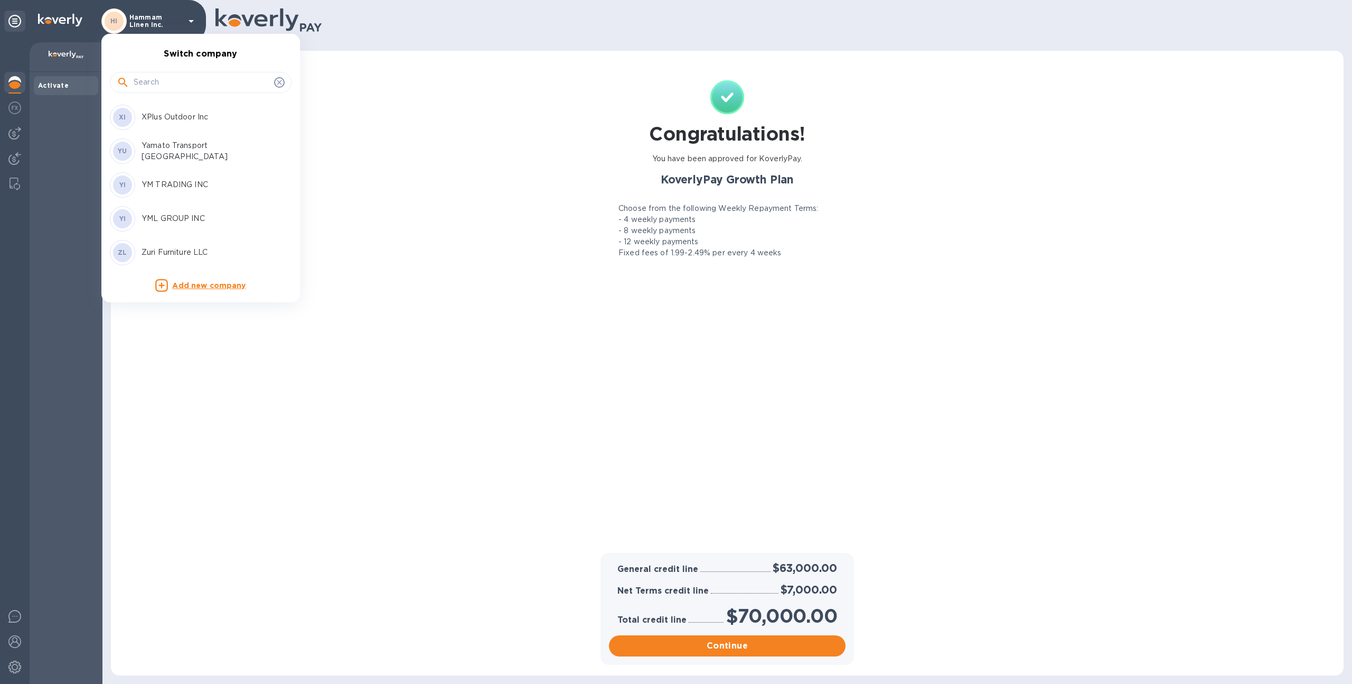
scroll to position [4700, 0]
